Goal: Information Seeking & Learning: Learn about a topic

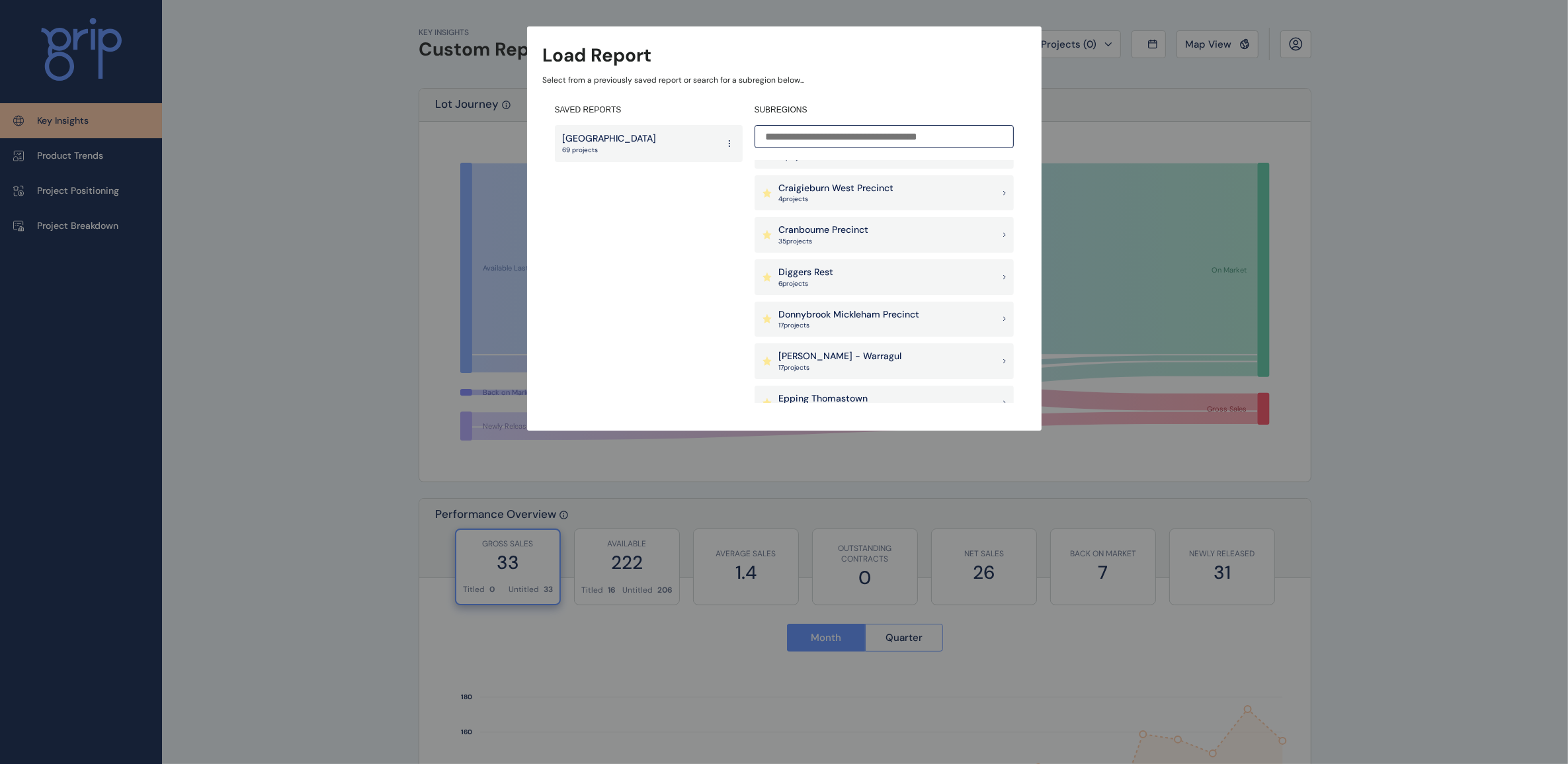
scroll to position [414, 0]
click at [818, 346] on p "[PERSON_NAME] - Warragul" at bounding box center [840, 348] width 123 height 13
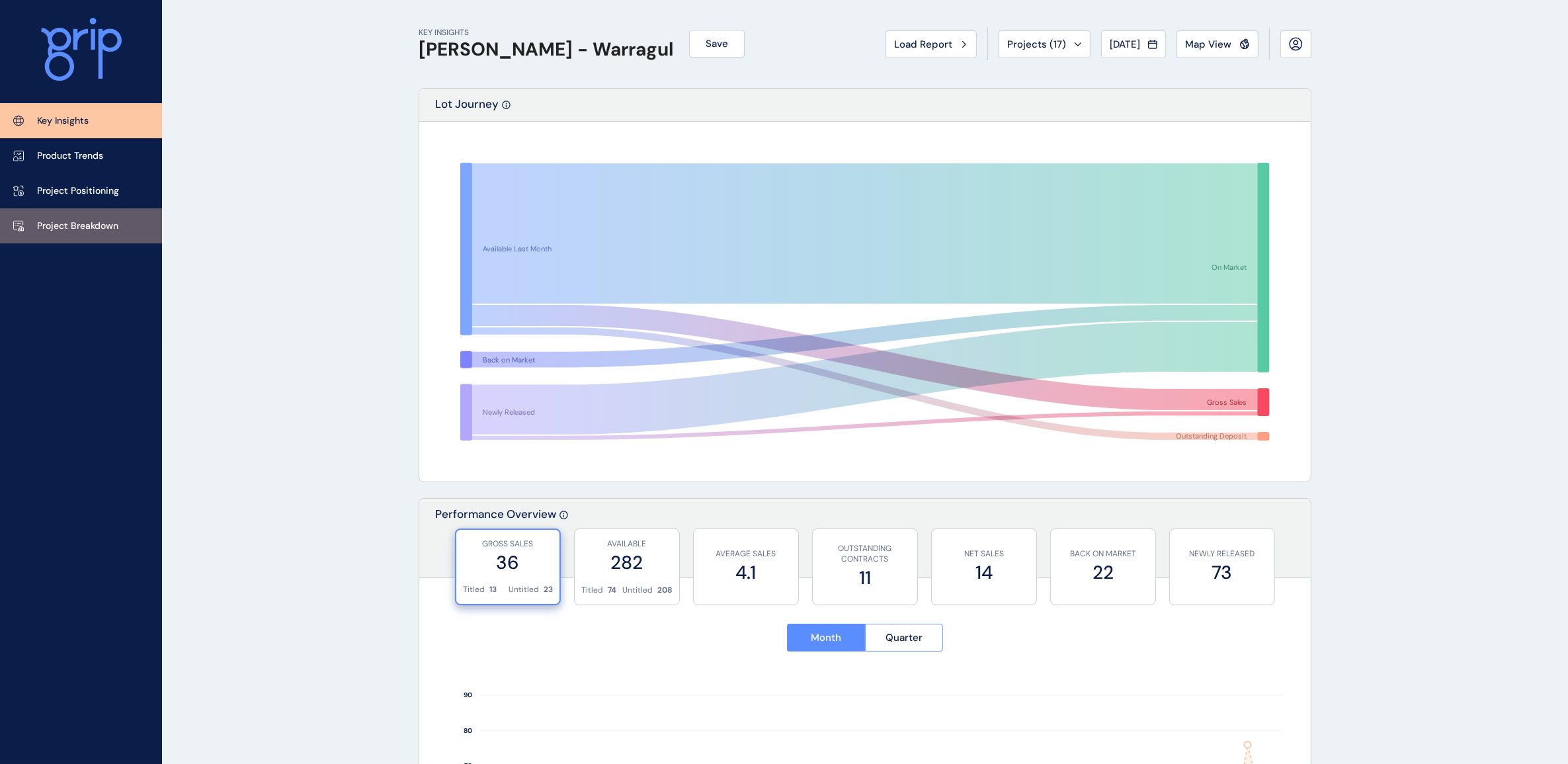
click at [106, 227] on p "Project Breakdown" at bounding box center [77, 226] width 81 height 13
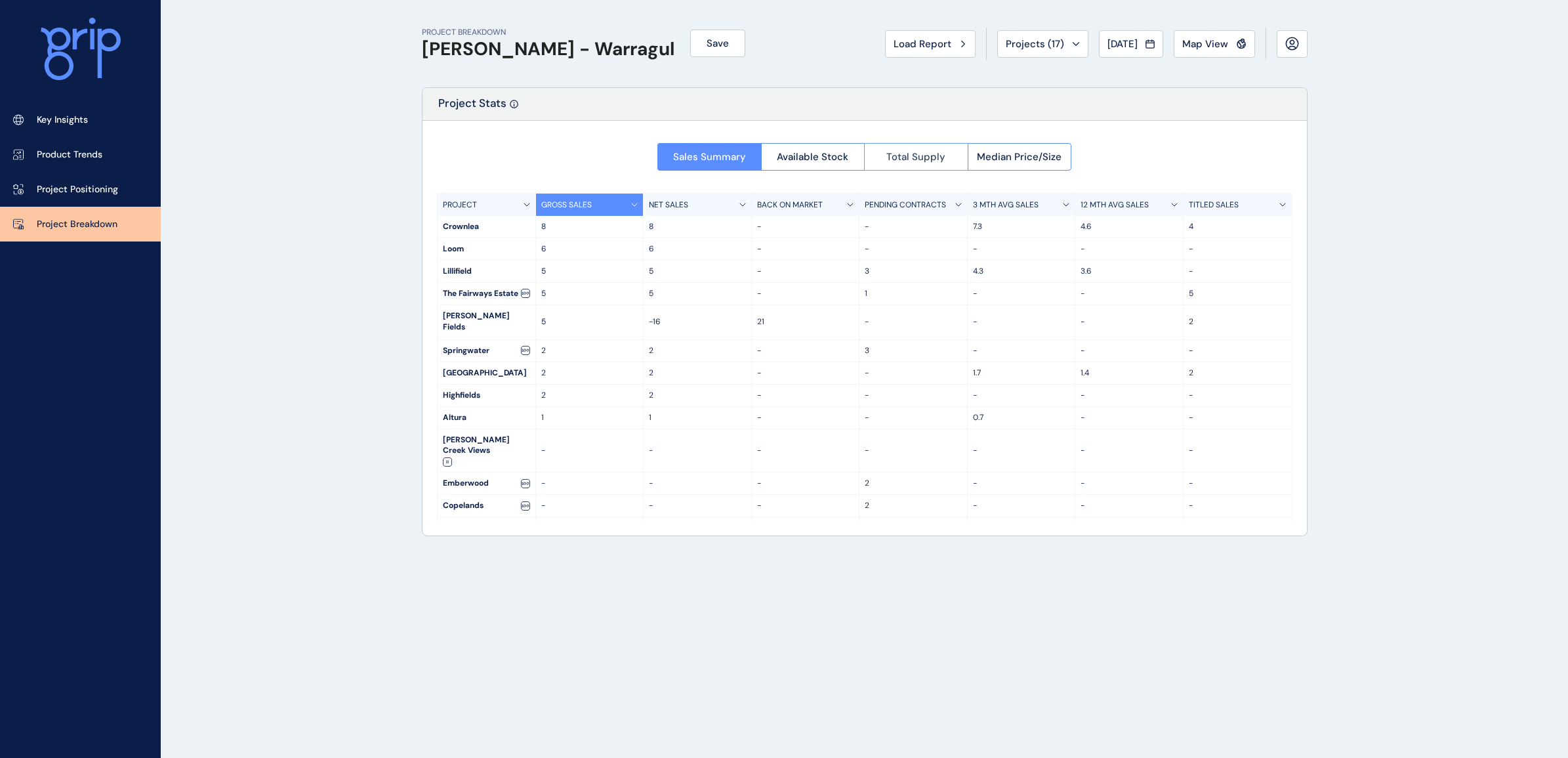
click at [923, 162] on span "Total Supply" at bounding box center [916, 157] width 59 height 13
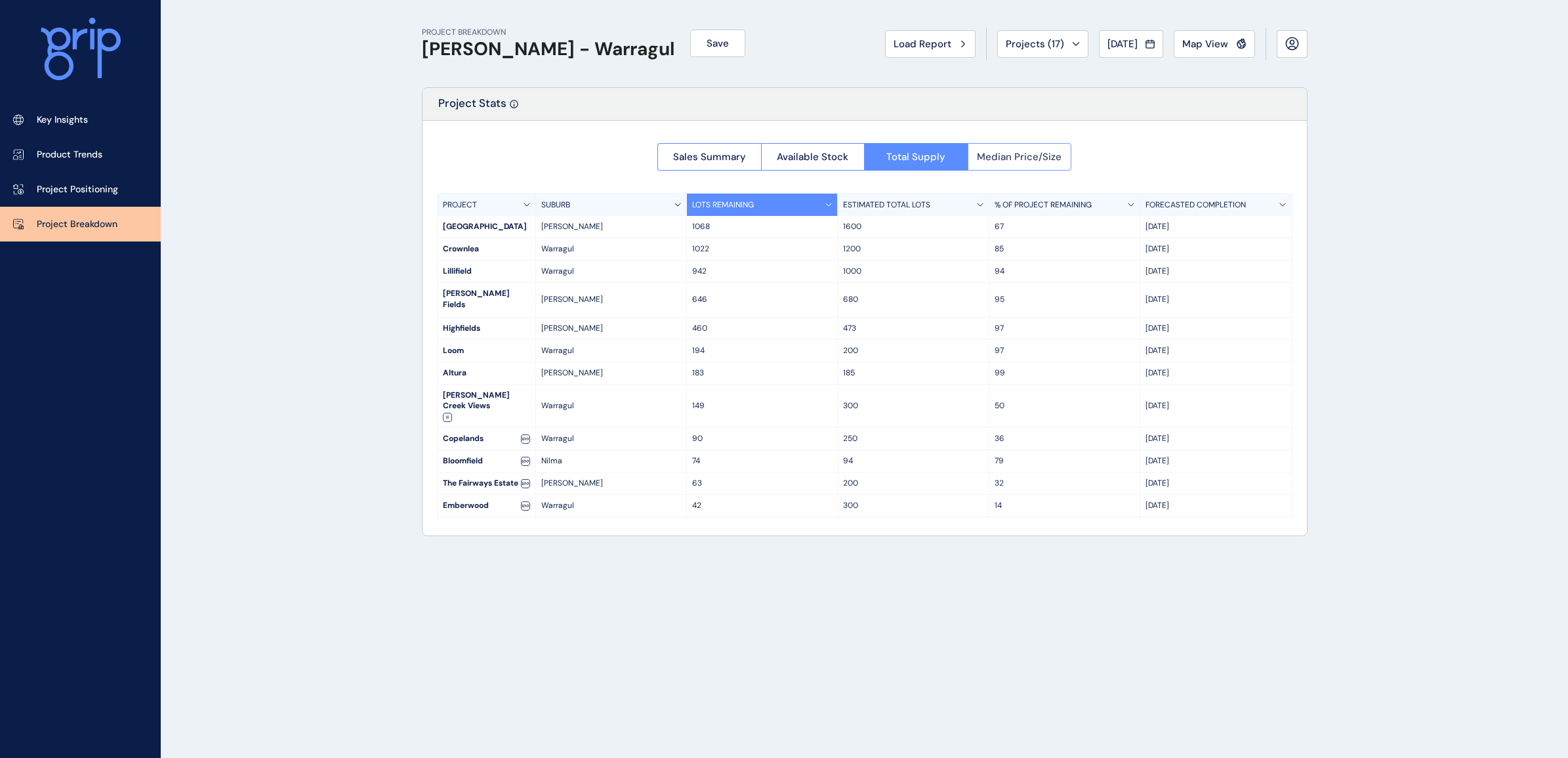
click at [1008, 158] on span "Median Price/Size" at bounding box center [1019, 157] width 85 height 13
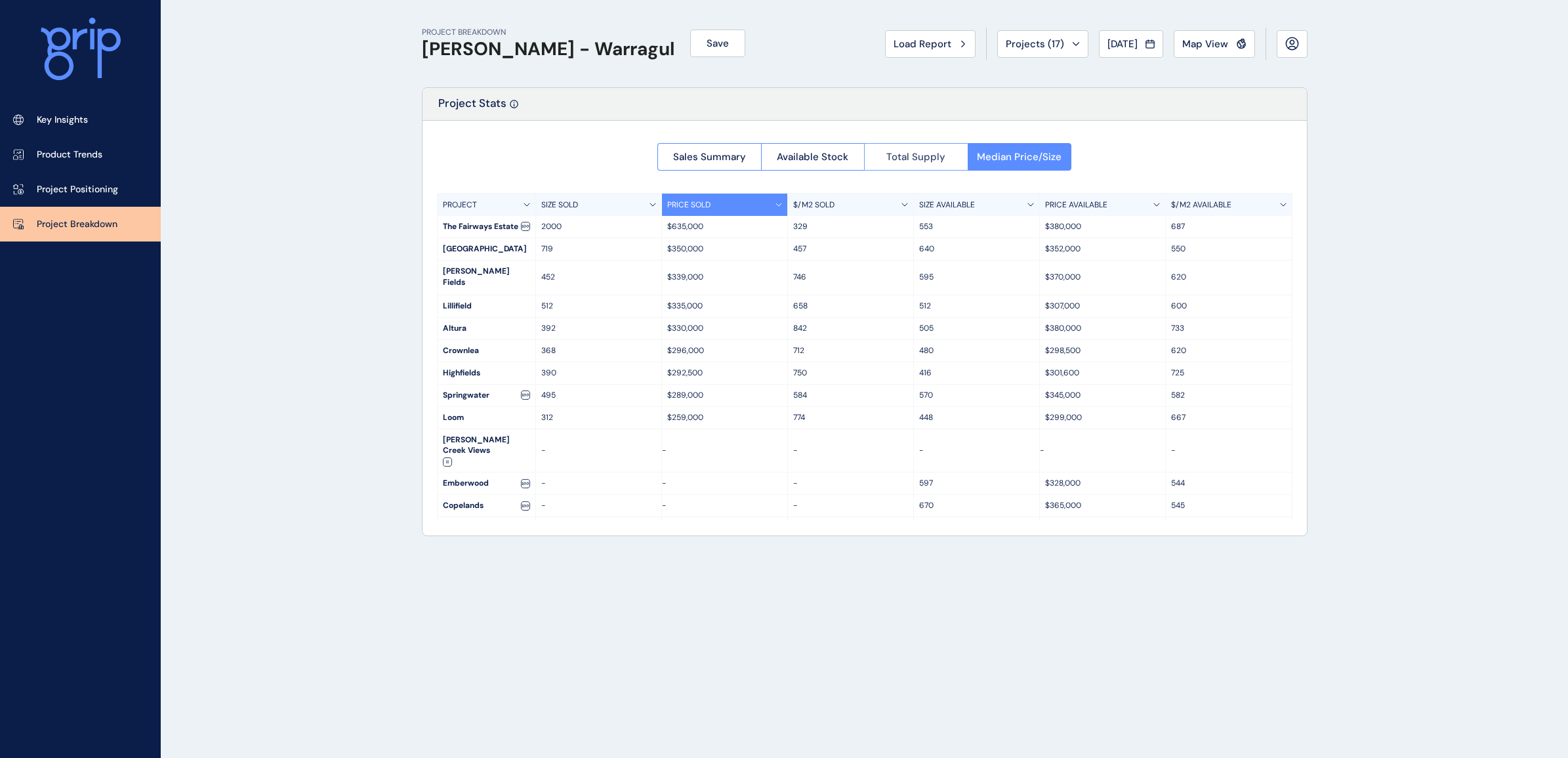
click at [929, 158] on span "Total Supply" at bounding box center [916, 157] width 59 height 13
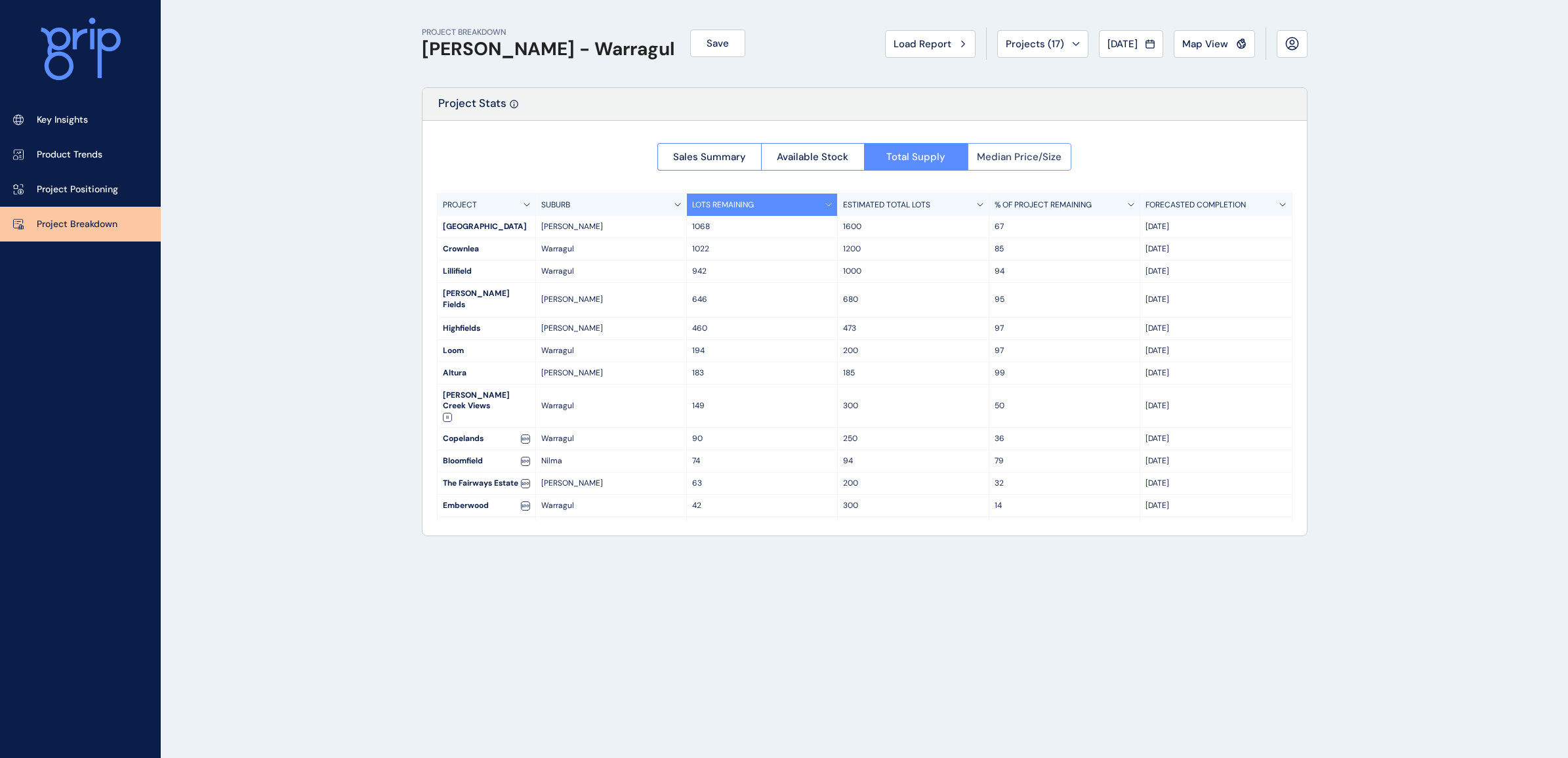
click at [985, 156] on span "Median Price/Size" at bounding box center [1019, 157] width 85 height 13
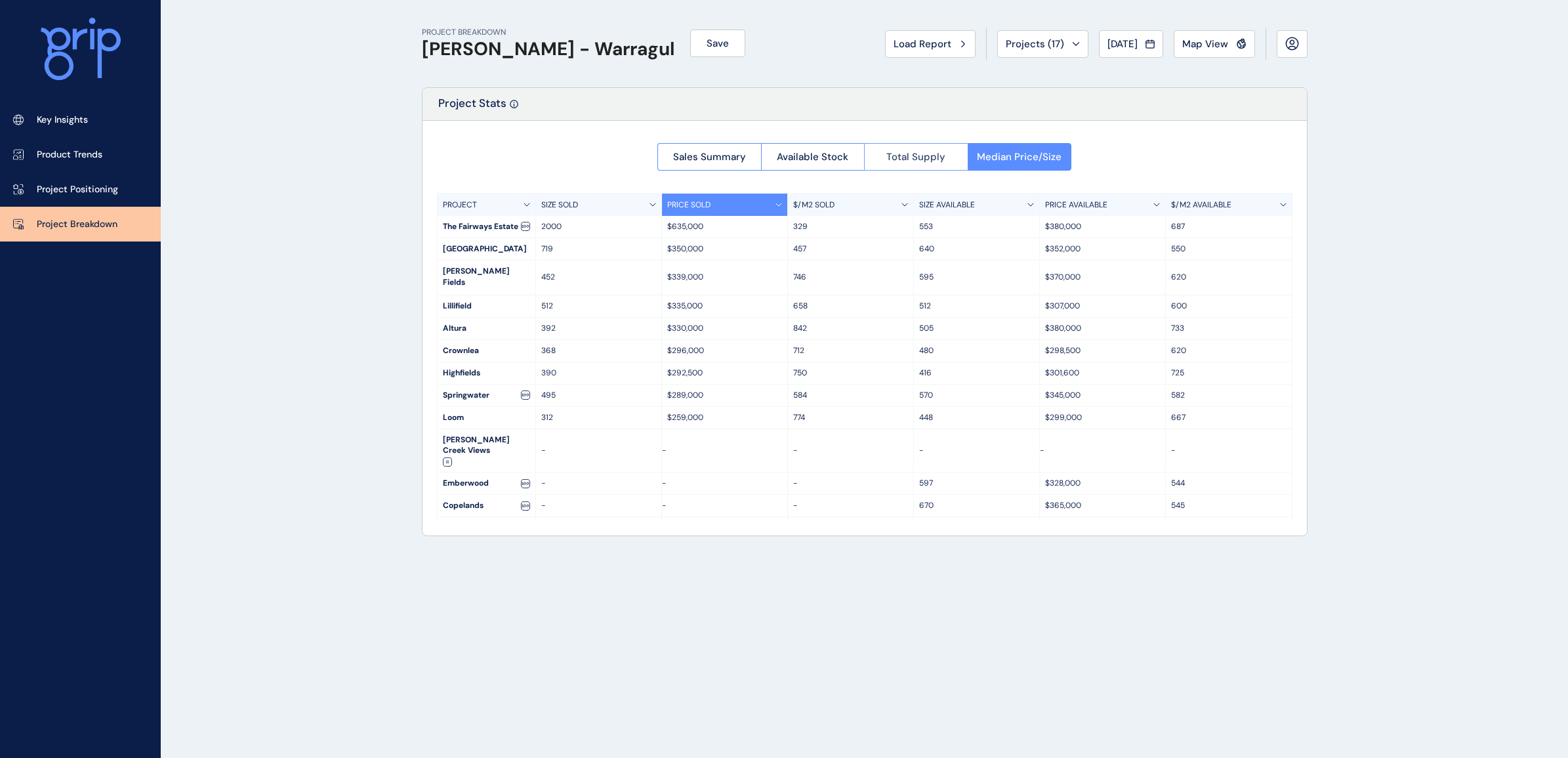
click at [936, 162] on span "Total Supply" at bounding box center [916, 157] width 59 height 13
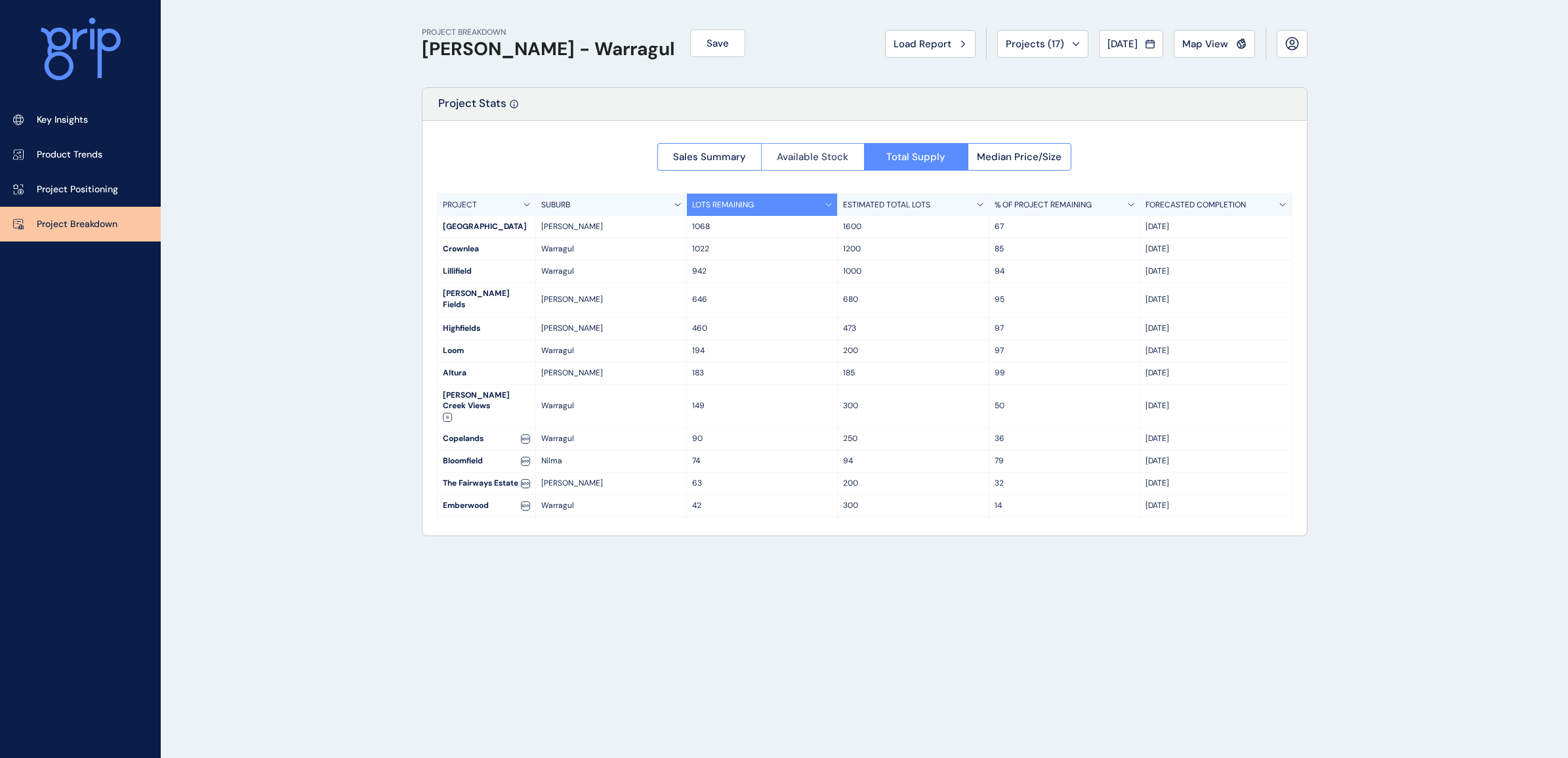
click at [802, 155] on span "Available Stock" at bounding box center [813, 157] width 72 height 13
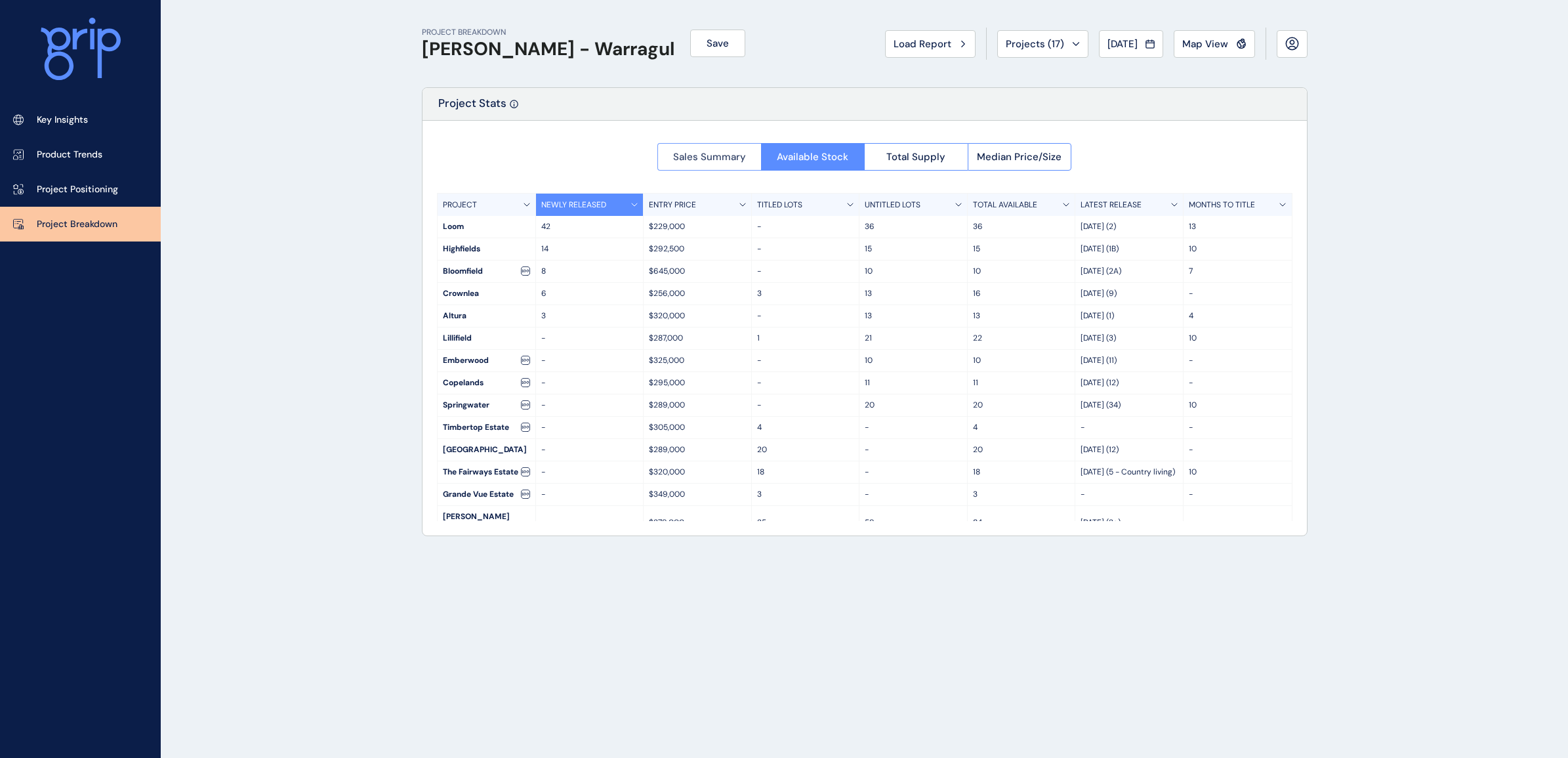
click at [723, 155] on span "Sales Summary" at bounding box center [709, 157] width 73 height 13
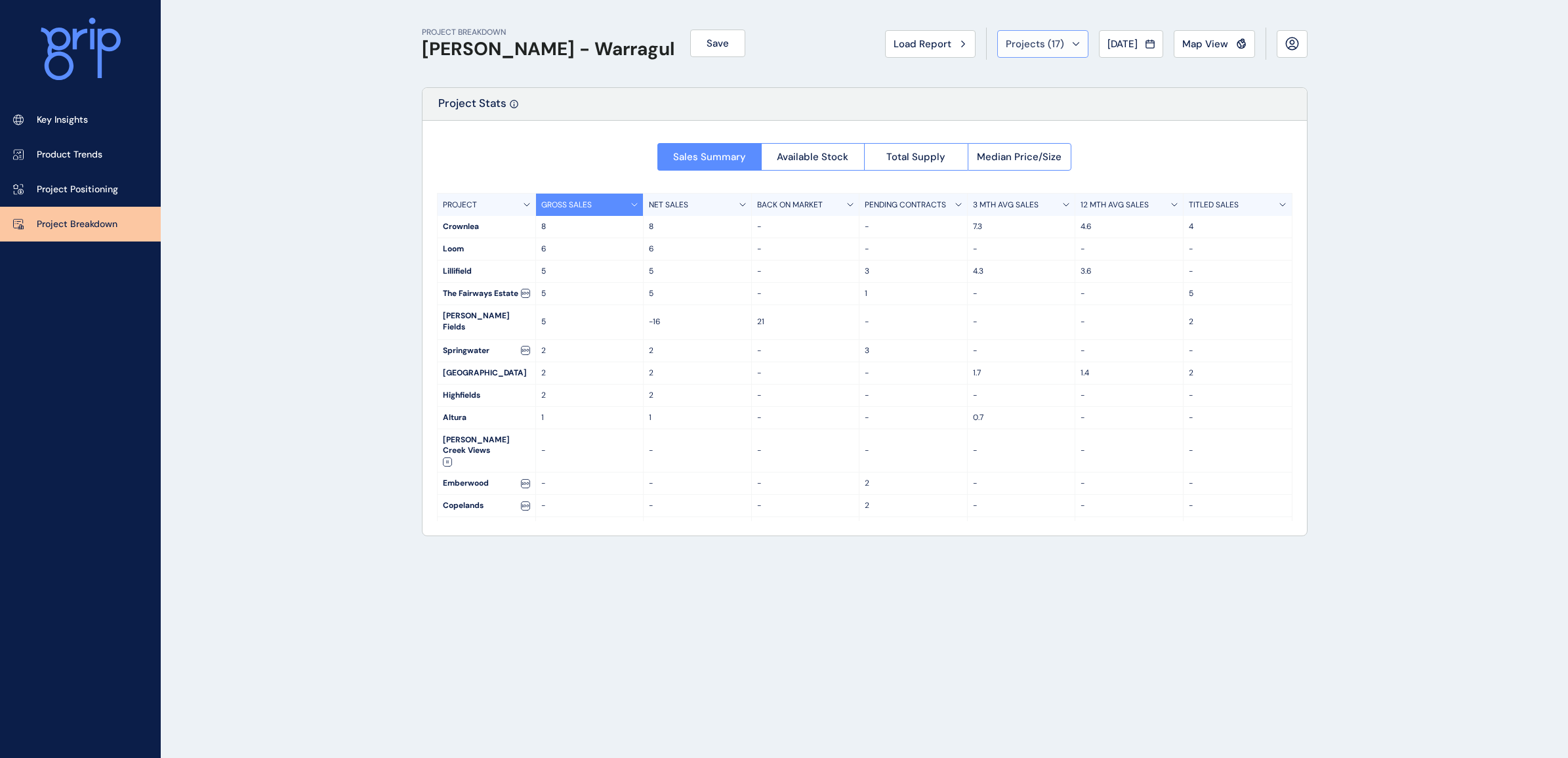
click at [1063, 46] on div "Projects ( 17 )" at bounding box center [1042, 44] width 74 height 13
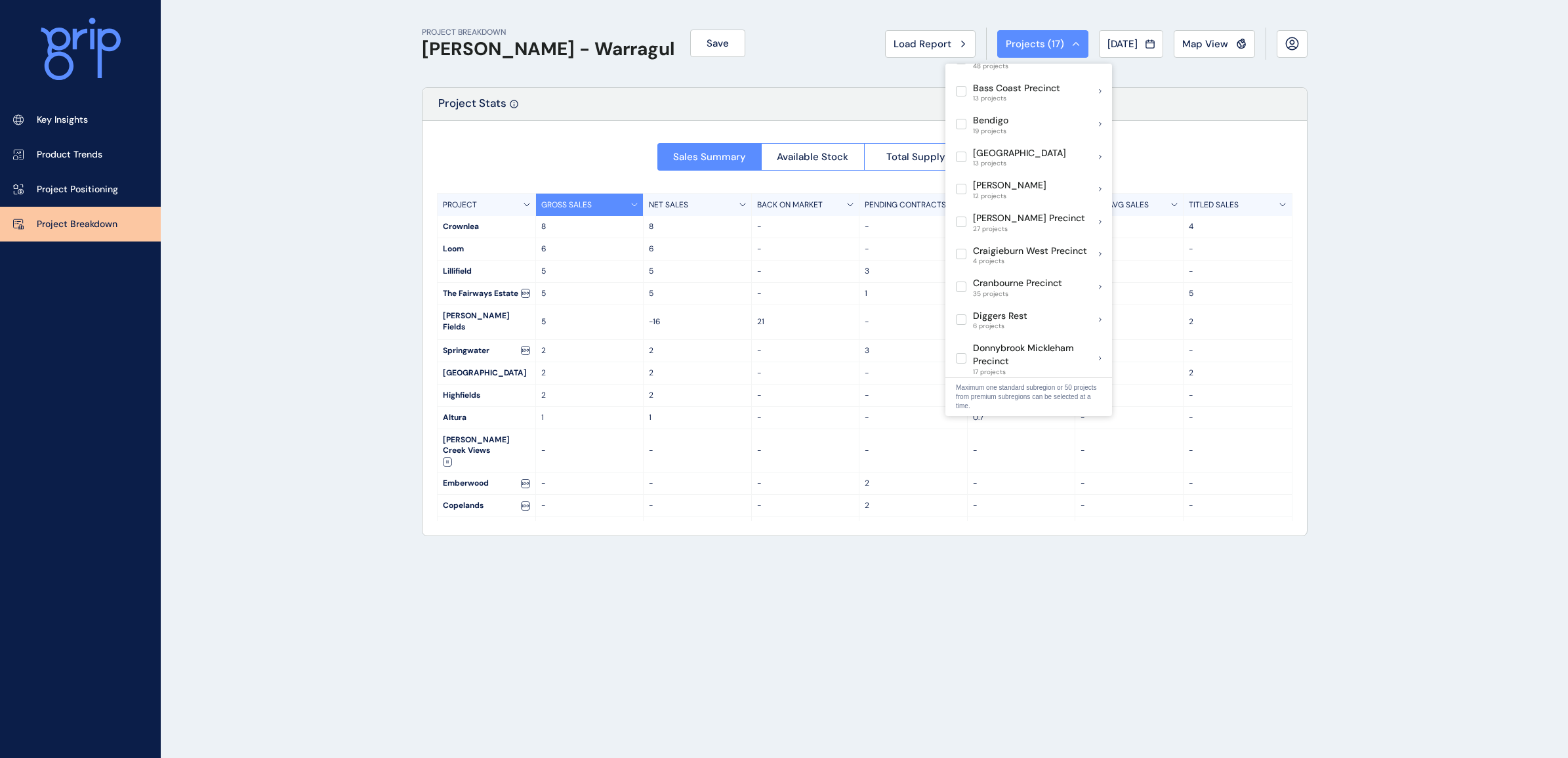
scroll to position [328, 0]
click at [1011, 236] on span "17 projects (17 selected)" at bounding box center [1034, 240] width 122 height 8
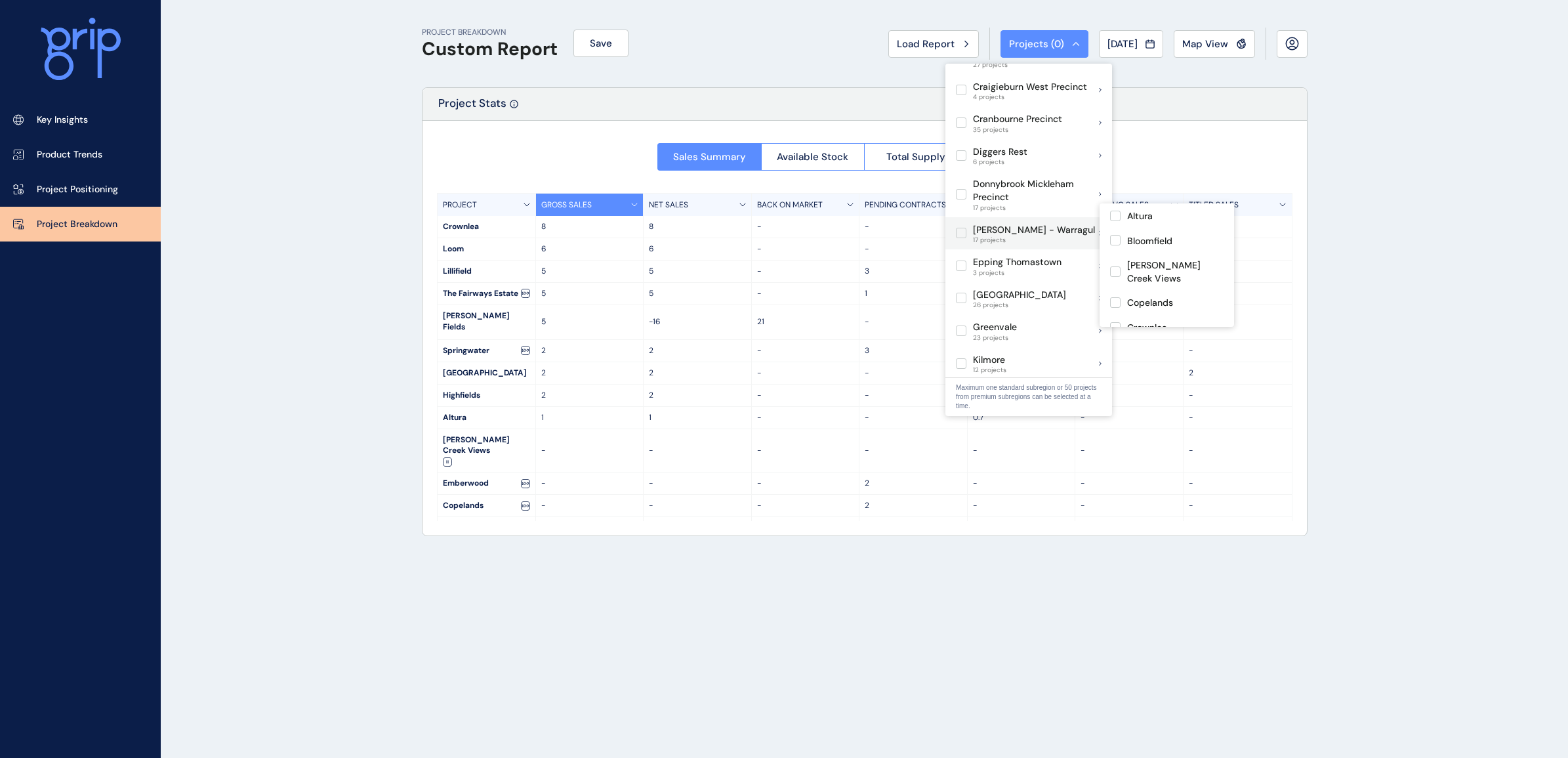
click at [1011, 224] on p "[PERSON_NAME] - Warragul" at bounding box center [1034, 231] width 122 height 13
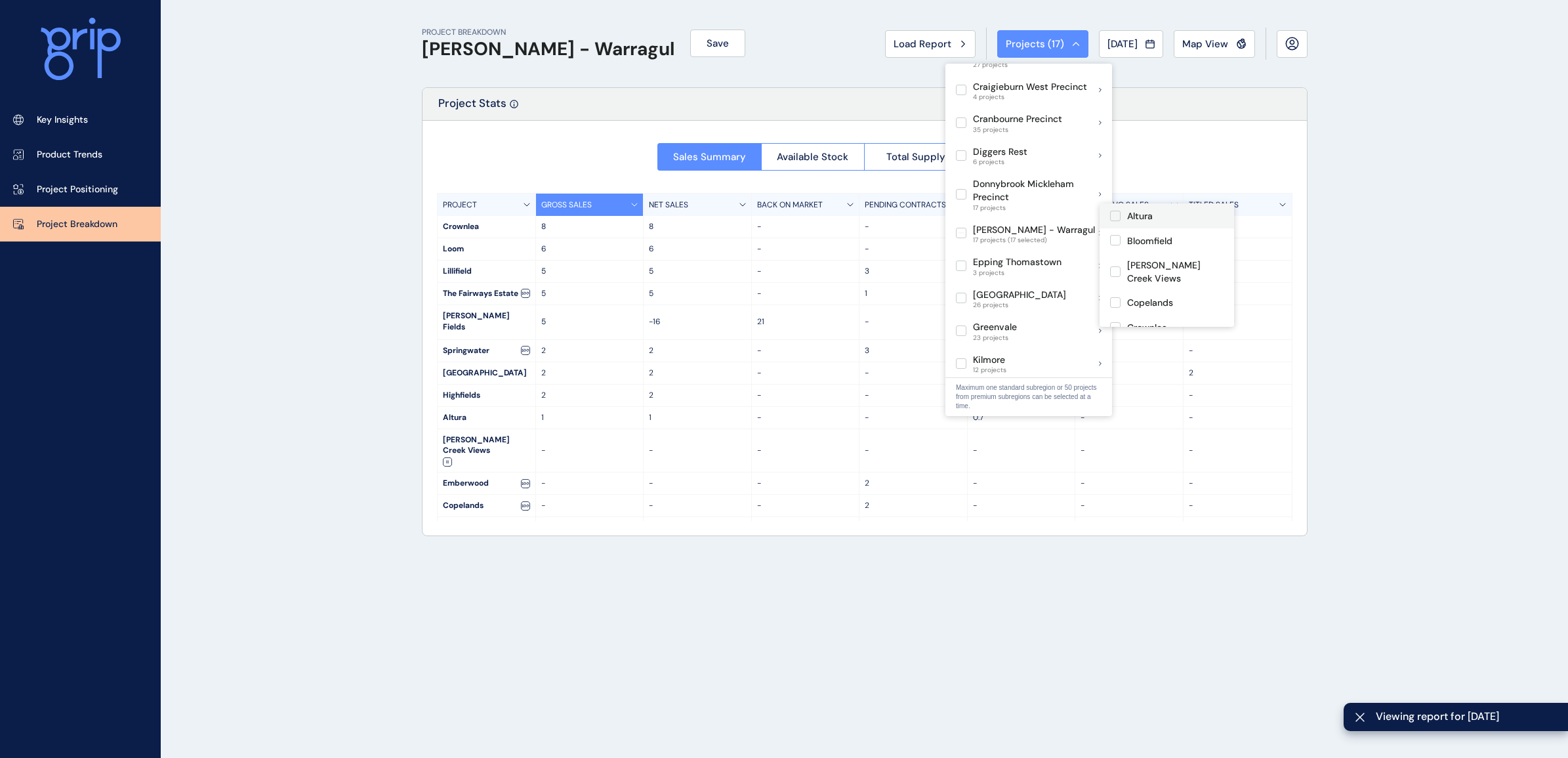
click at [1116, 216] on label at bounding box center [1115, 216] width 11 height 11
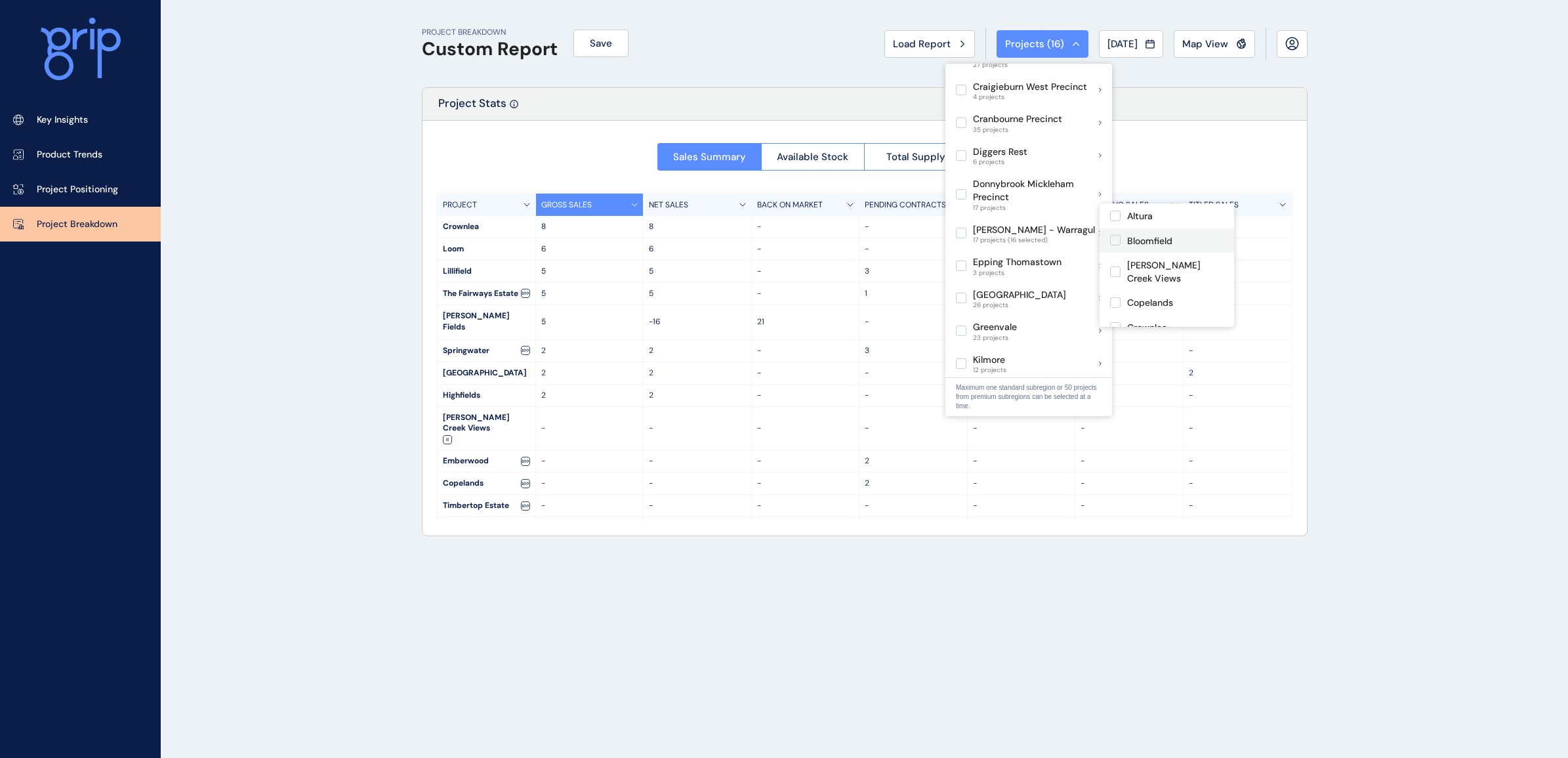
click at [1117, 243] on label at bounding box center [1115, 240] width 11 height 11
click at [1117, 267] on label at bounding box center [1115, 272] width 11 height 11
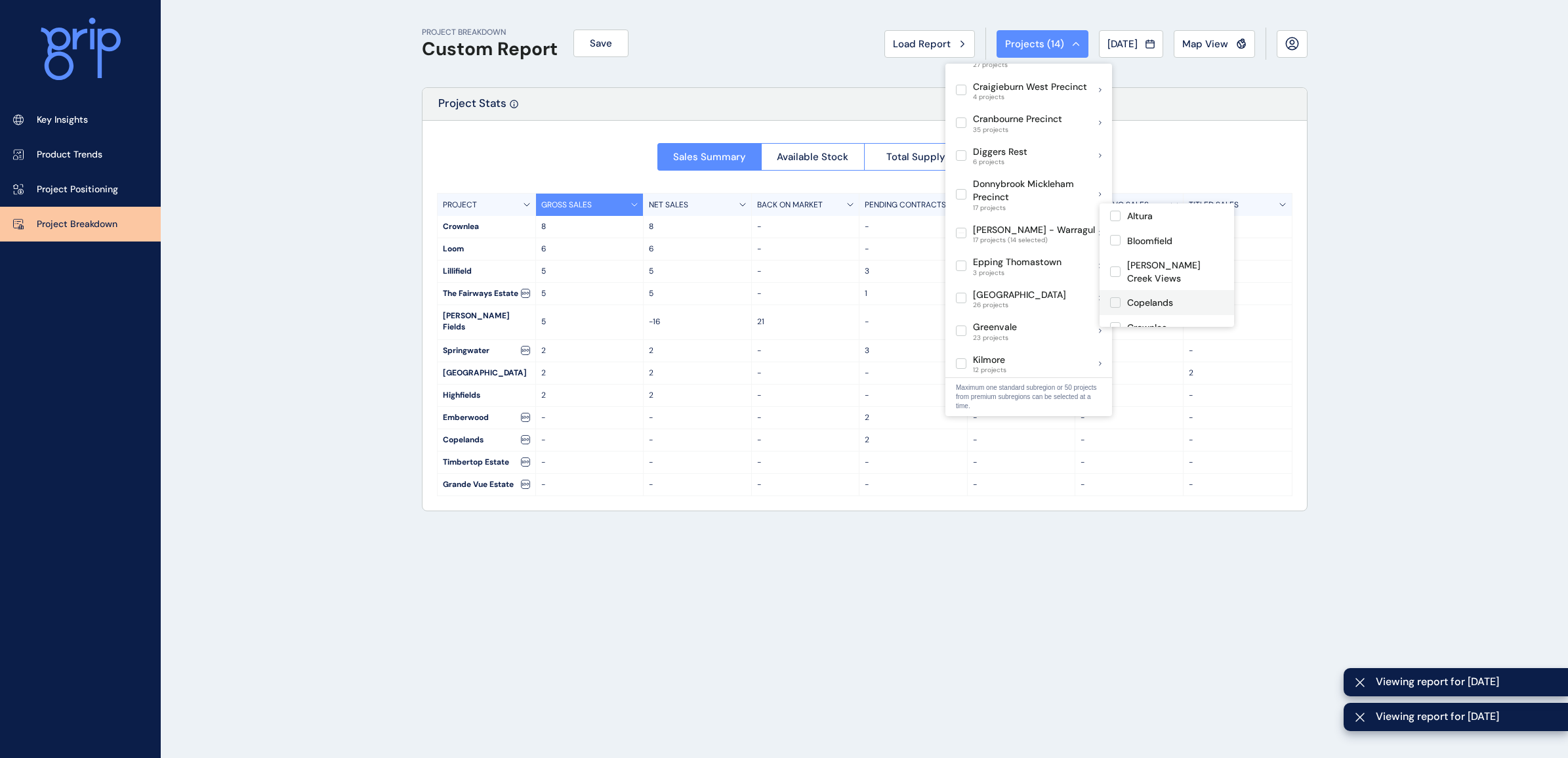
scroll to position [82, 0]
click at [1111, 271] on label at bounding box center [1115, 276] width 11 height 11
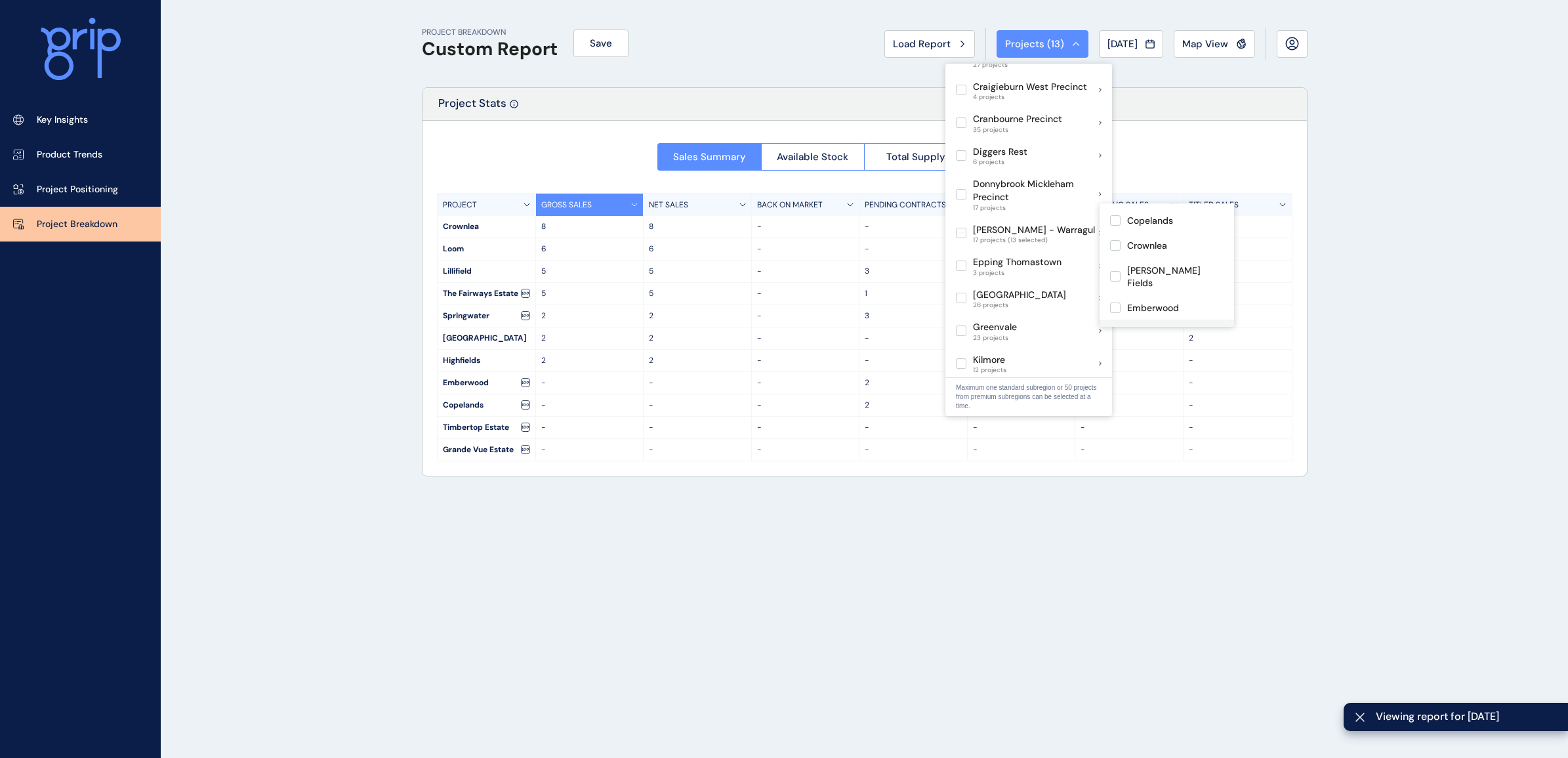
click at [1117, 327] on label at bounding box center [1115, 332] width 11 height 11
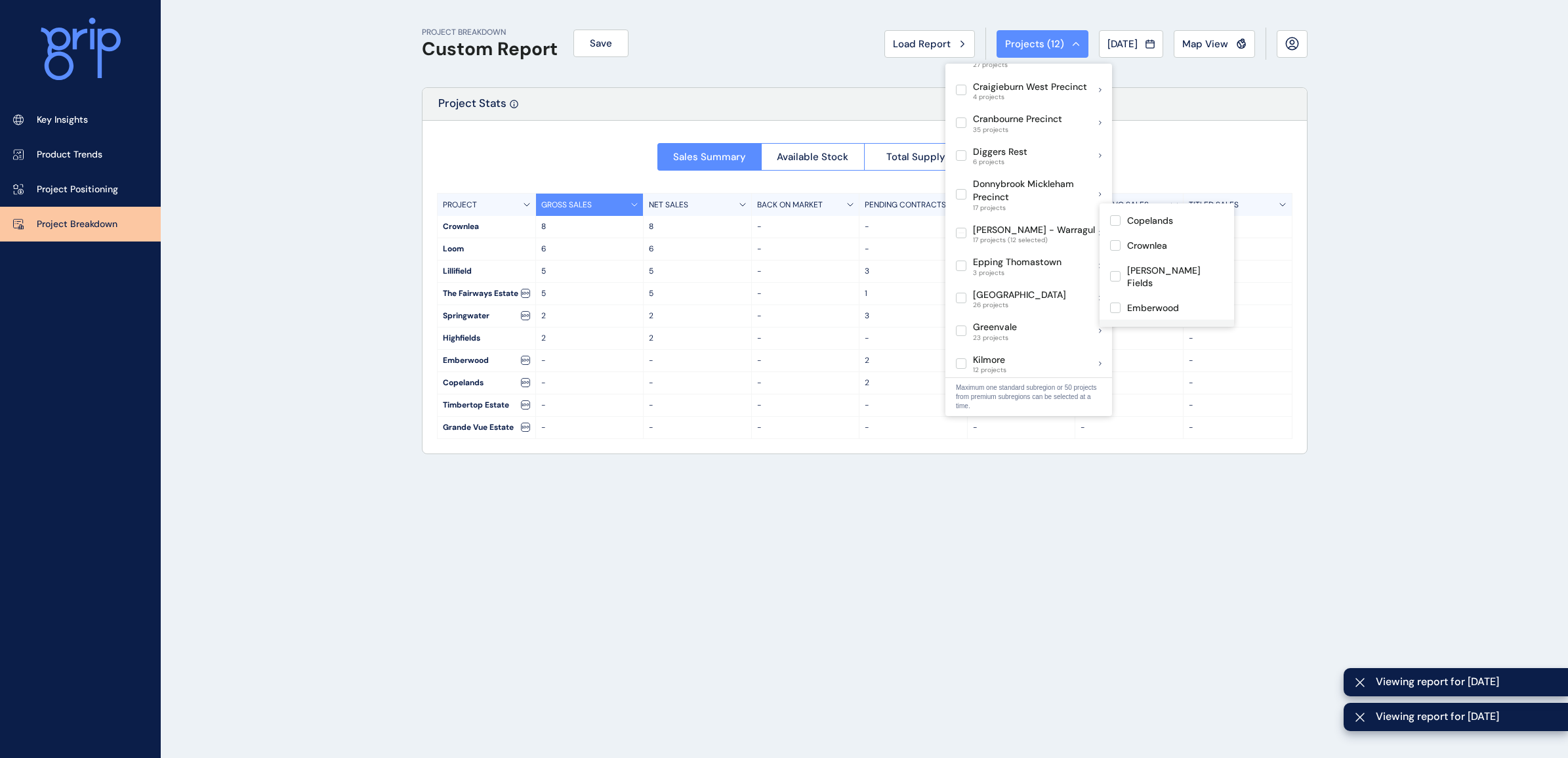
scroll to position [164, 0]
click at [1113, 269] on label at bounding box center [1115, 274] width 11 height 11
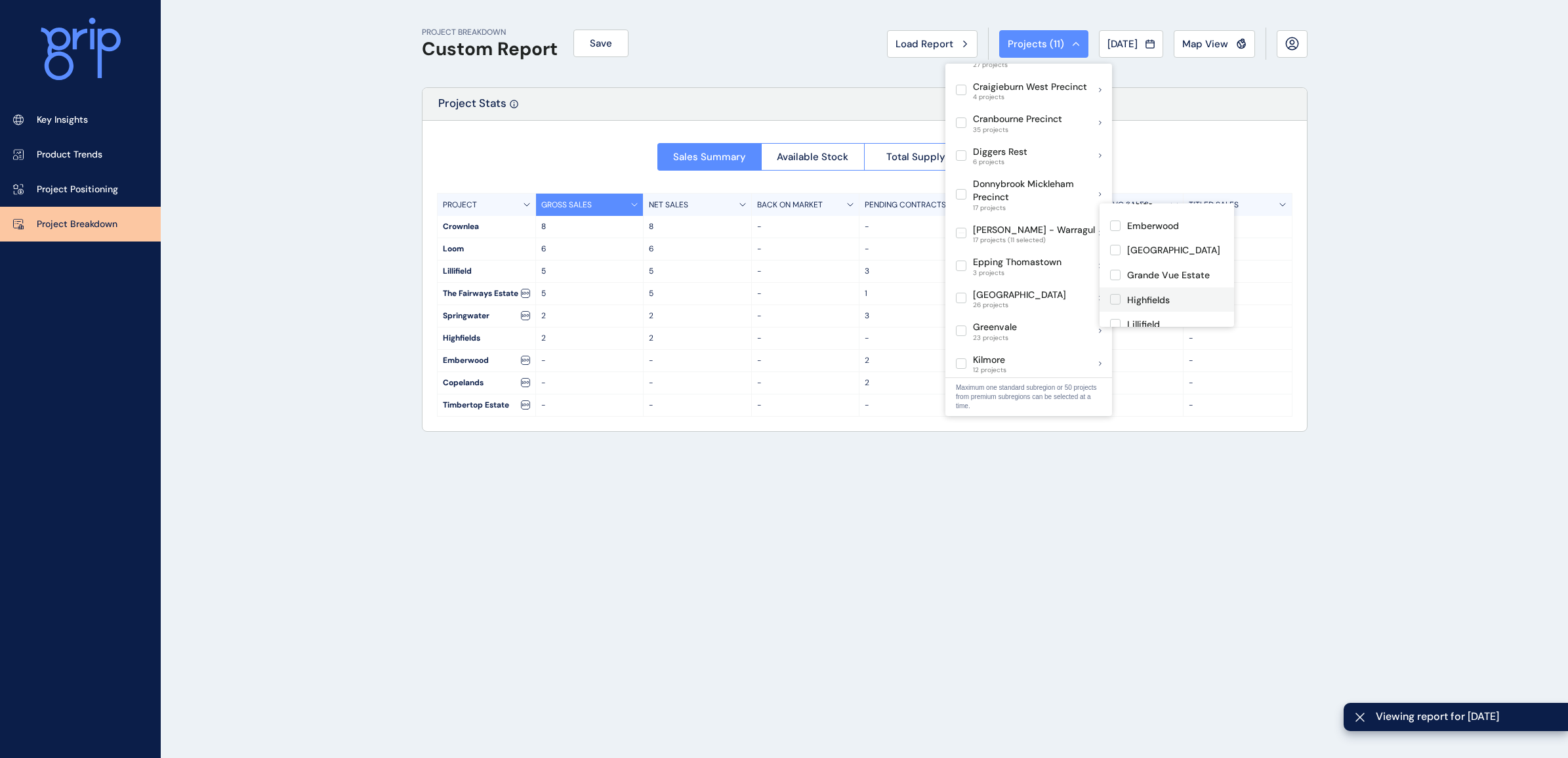
click at [1115, 294] on label at bounding box center [1115, 299] width 11 height 11
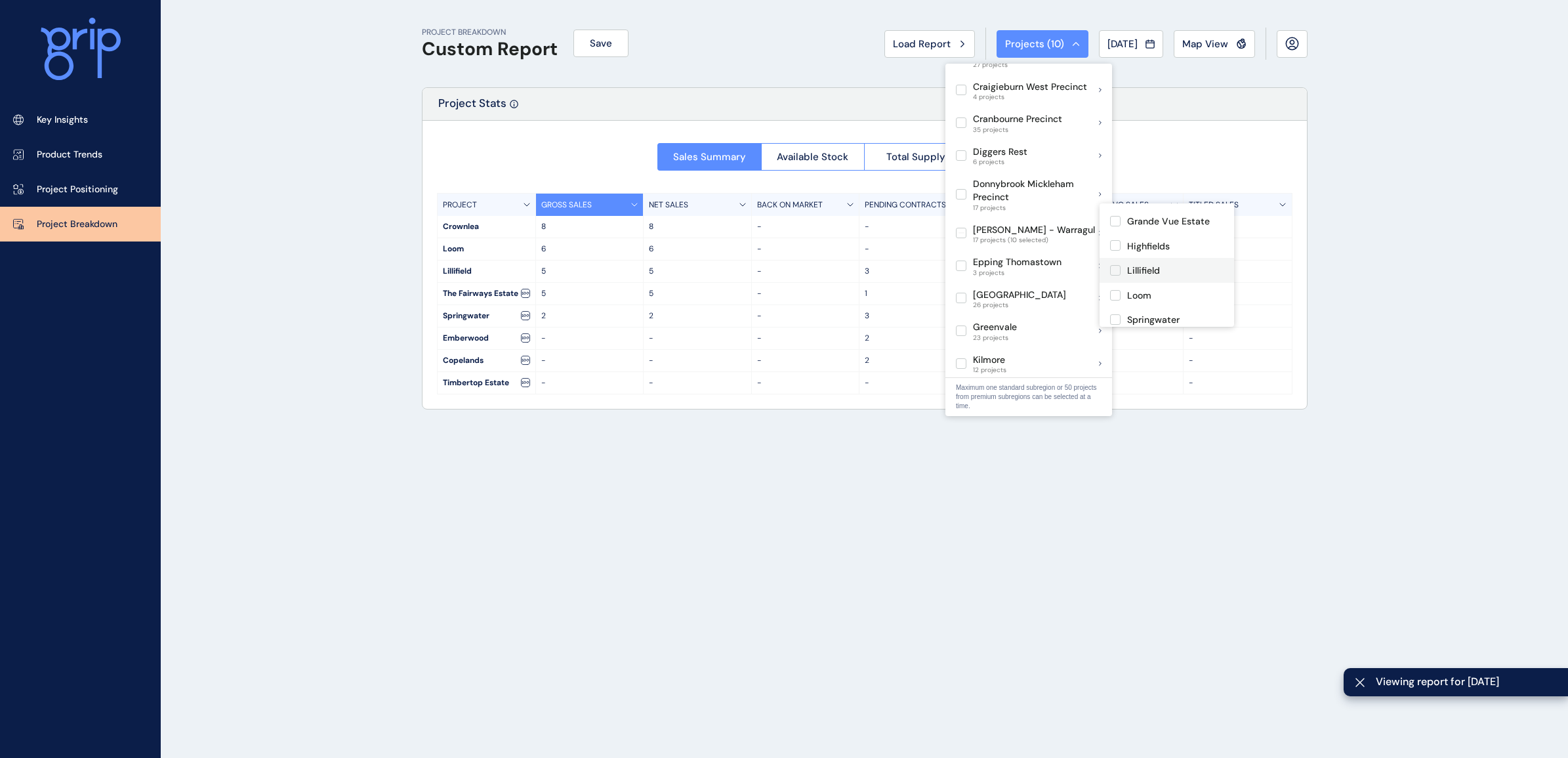
scroll to position [246, 0]
click at [1116, 311] on label at bounding box center [1115, 316] width 11 height 11
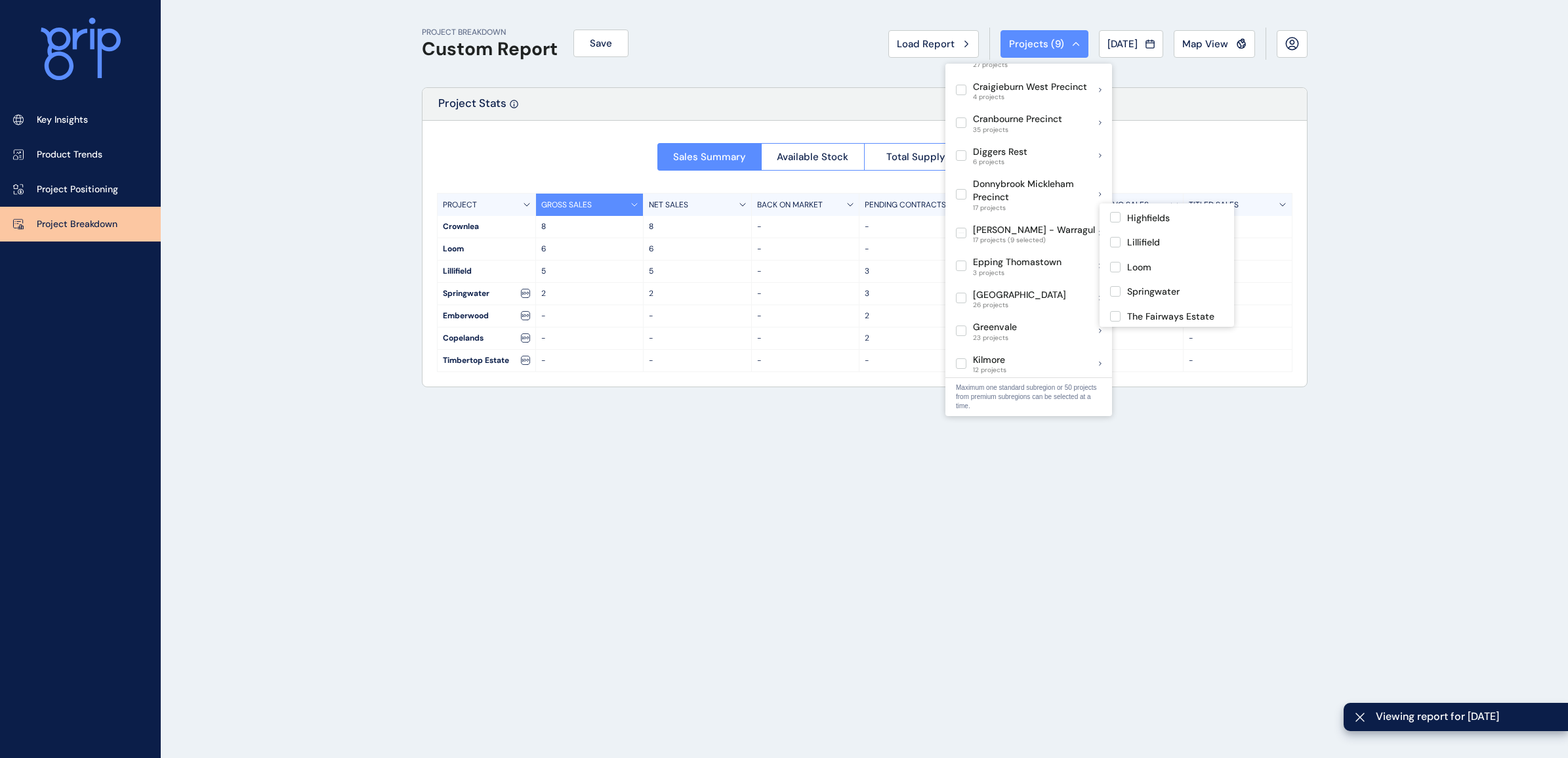
click at [1116, 336] on label at bounding box center [1115, 341] width 11 height 11
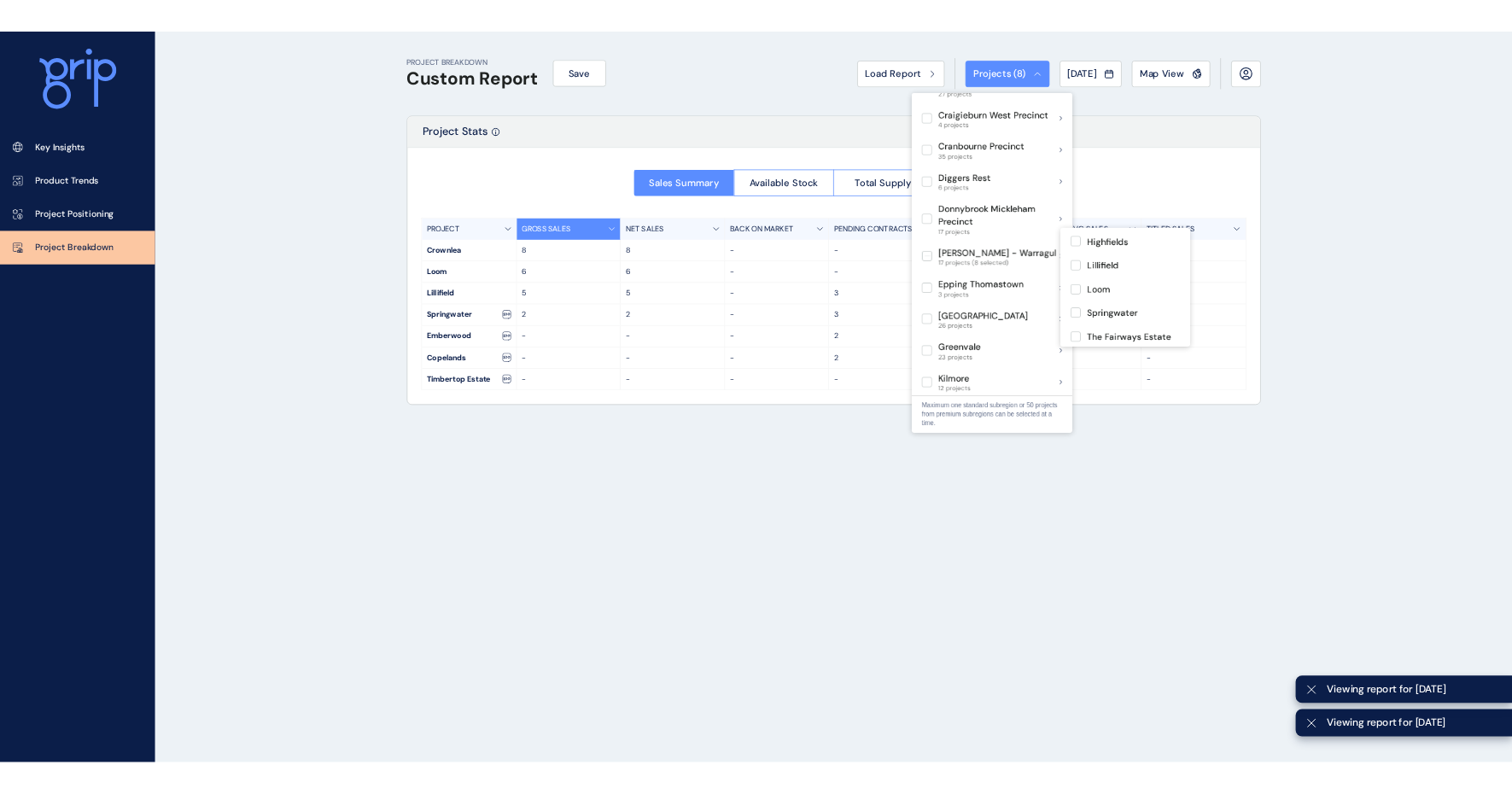
scroll to position [401, 0]
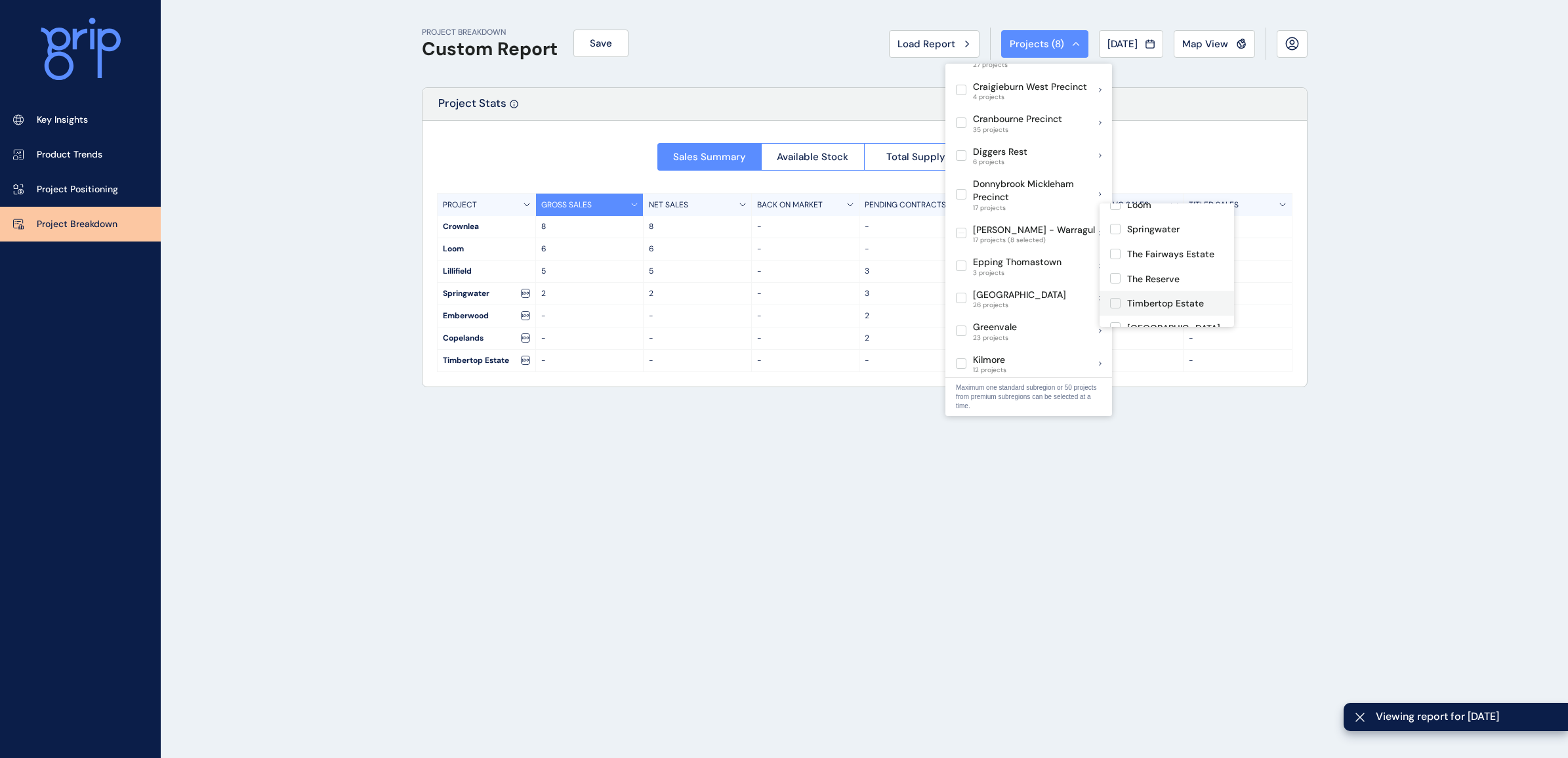
click at [1110, 298] on label at bounding box center [1115, 303] width 11 height 11
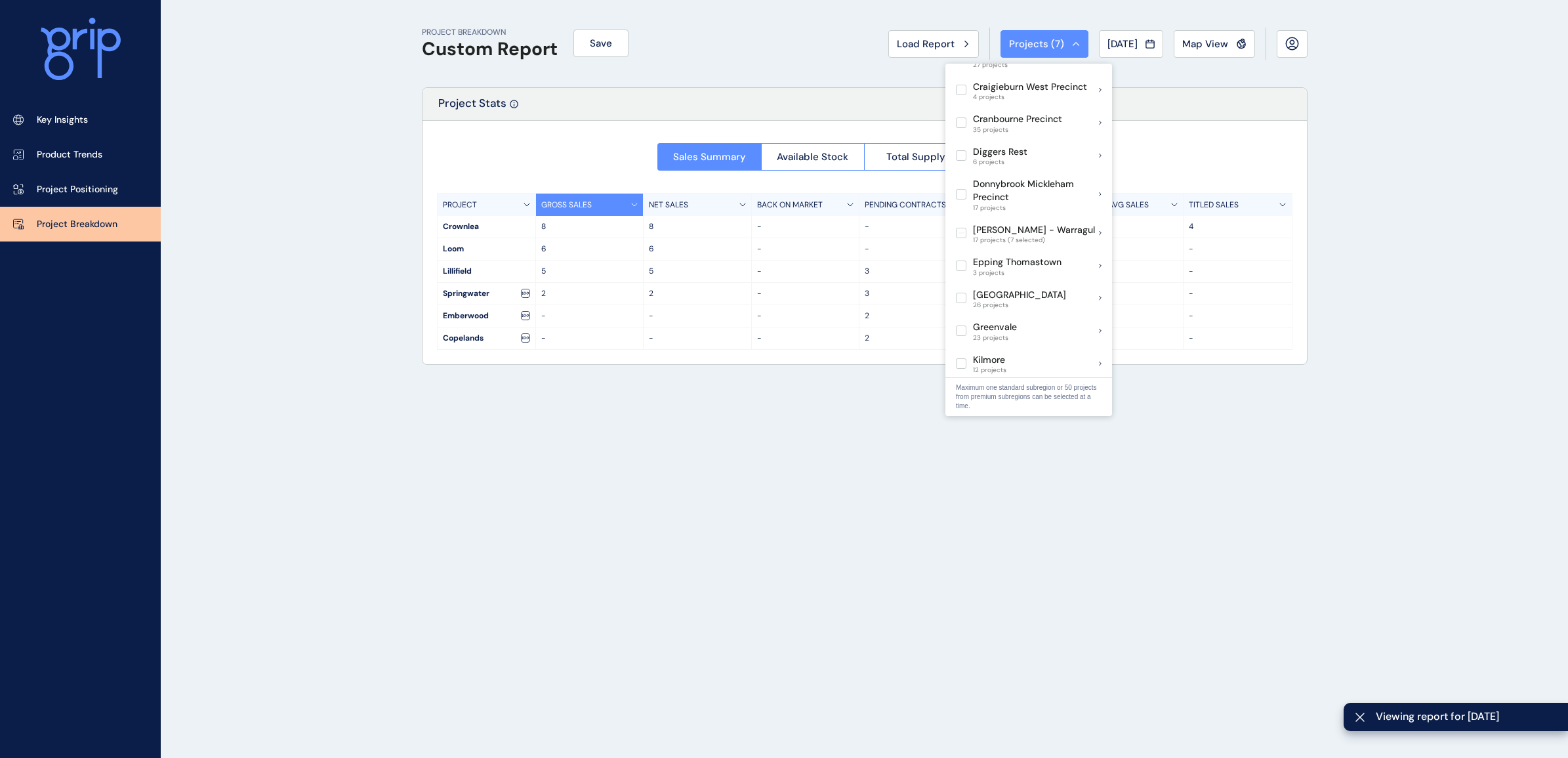
click at [1370, 322] on div "PROJECT BREAKDOWN Custom Report Save Load Report Projects ( 7 ) [DATE] 2025 < >…" at bounding box center [784, 379] width 1568 height 758
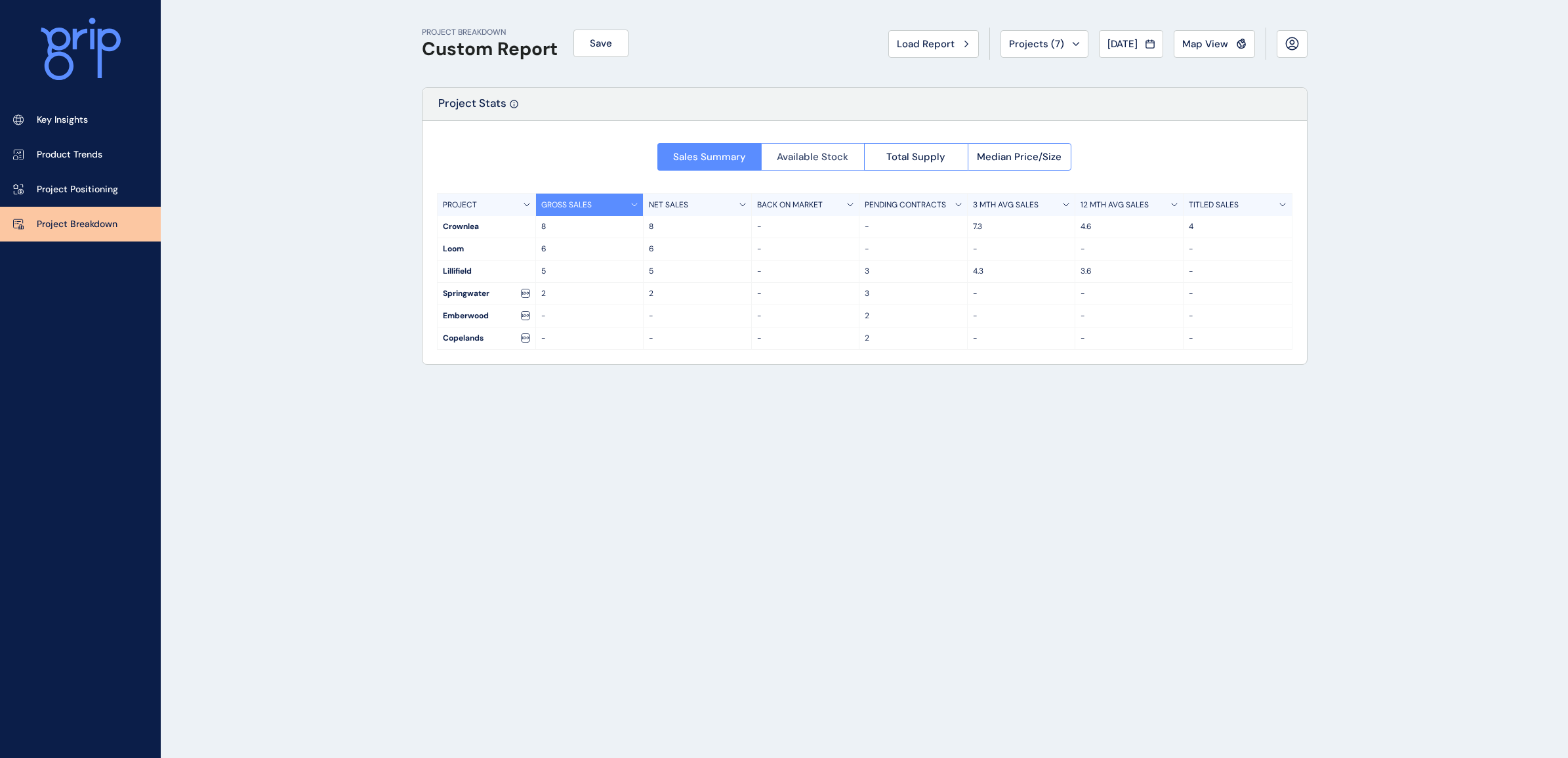
click at [799, 143] on button "Available Stock" at bounding box center [813, 157] width 103 height 27
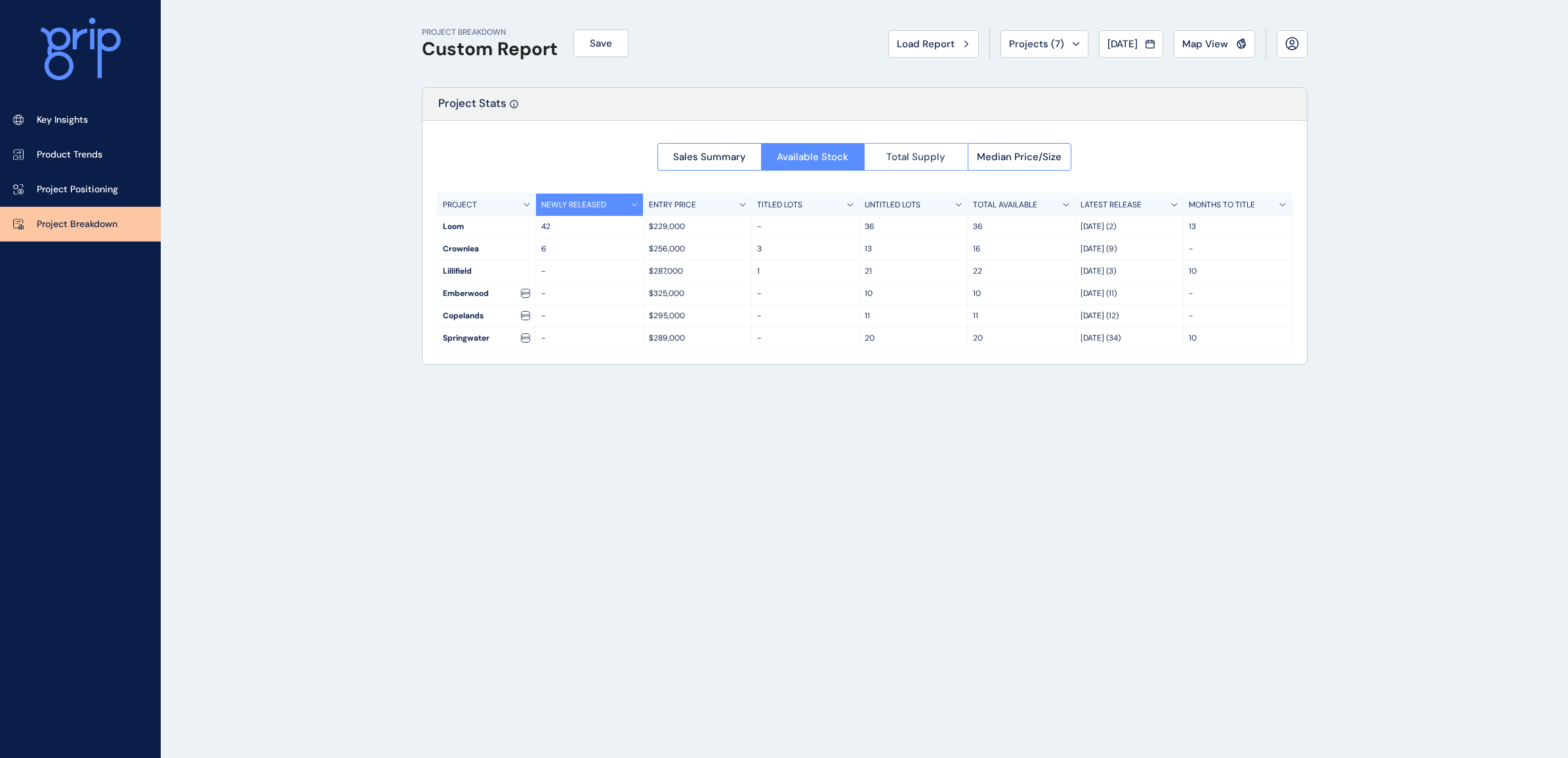
click at [890, 151] on span "Total Supply" at bounding box center [916, 157] width 59 height 13
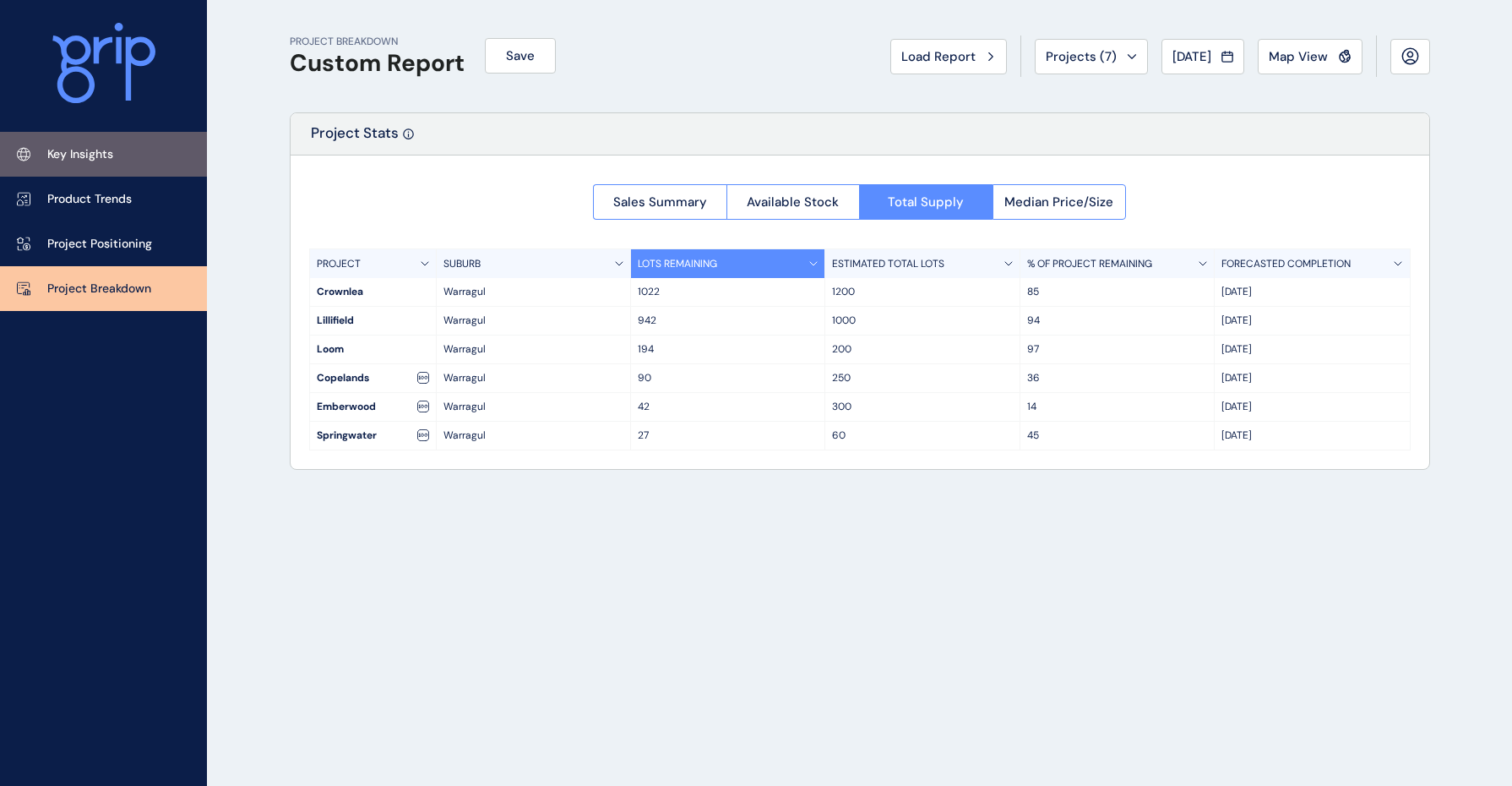
click at [116, 141] on link "Key Insights" at bounding box center [104, 154] width 207 height 44
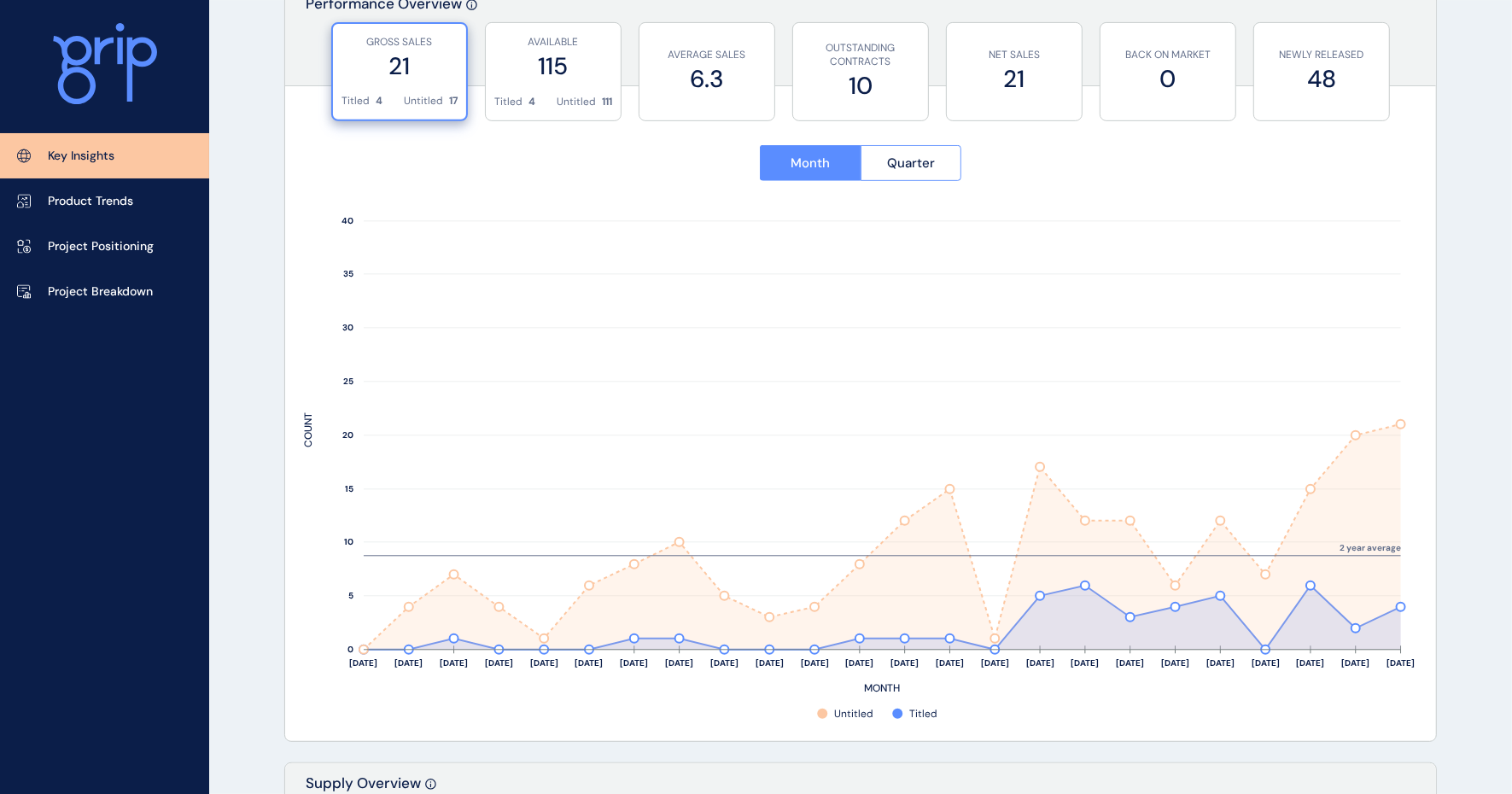
scroll to position [640, 0]
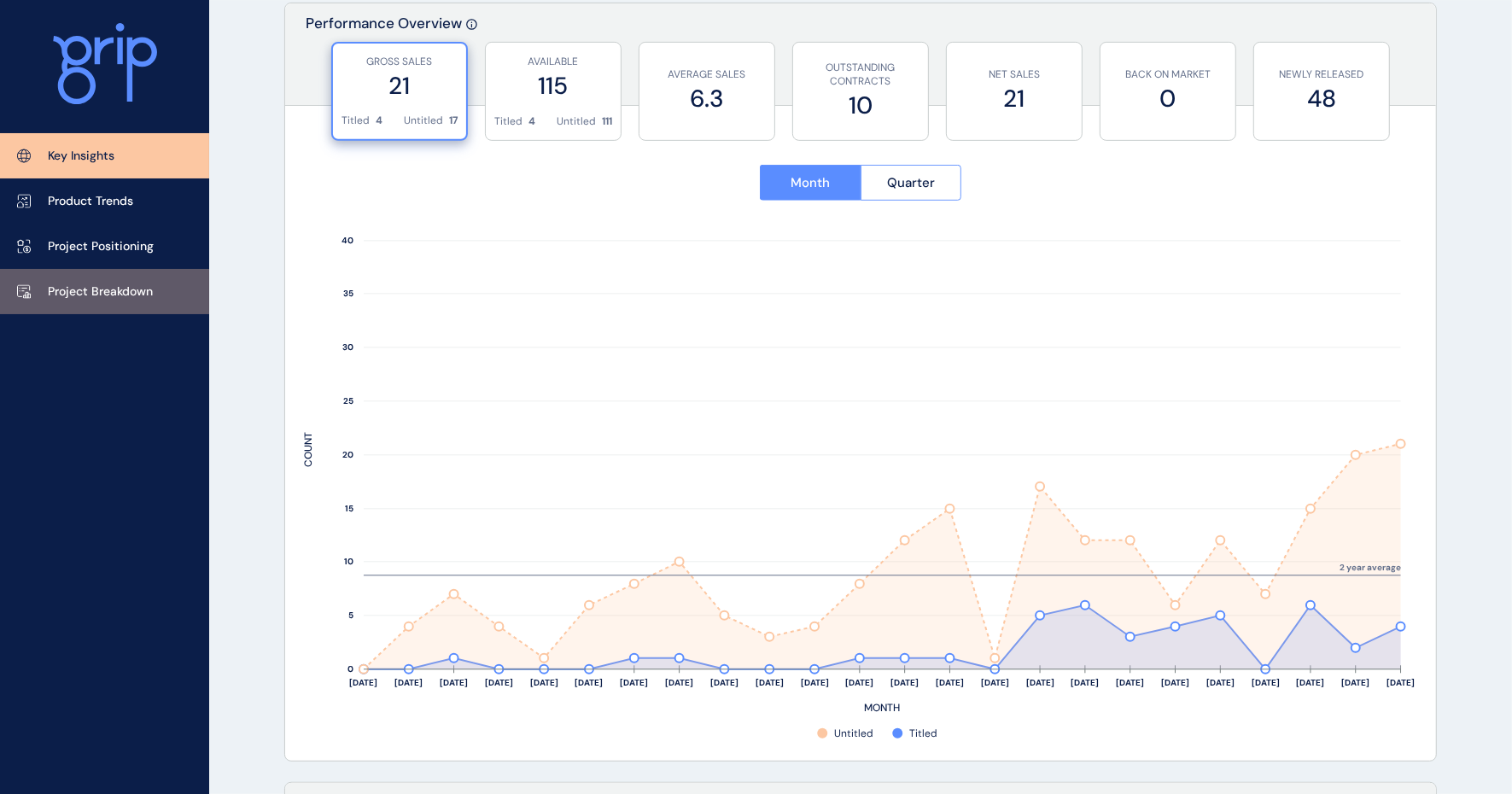
click at [145, 294] on p "Project Breakdown" at bounding box center [100, 291] width 105 height 17
